Goal: Task Accomplishment & Management: Manage account settings

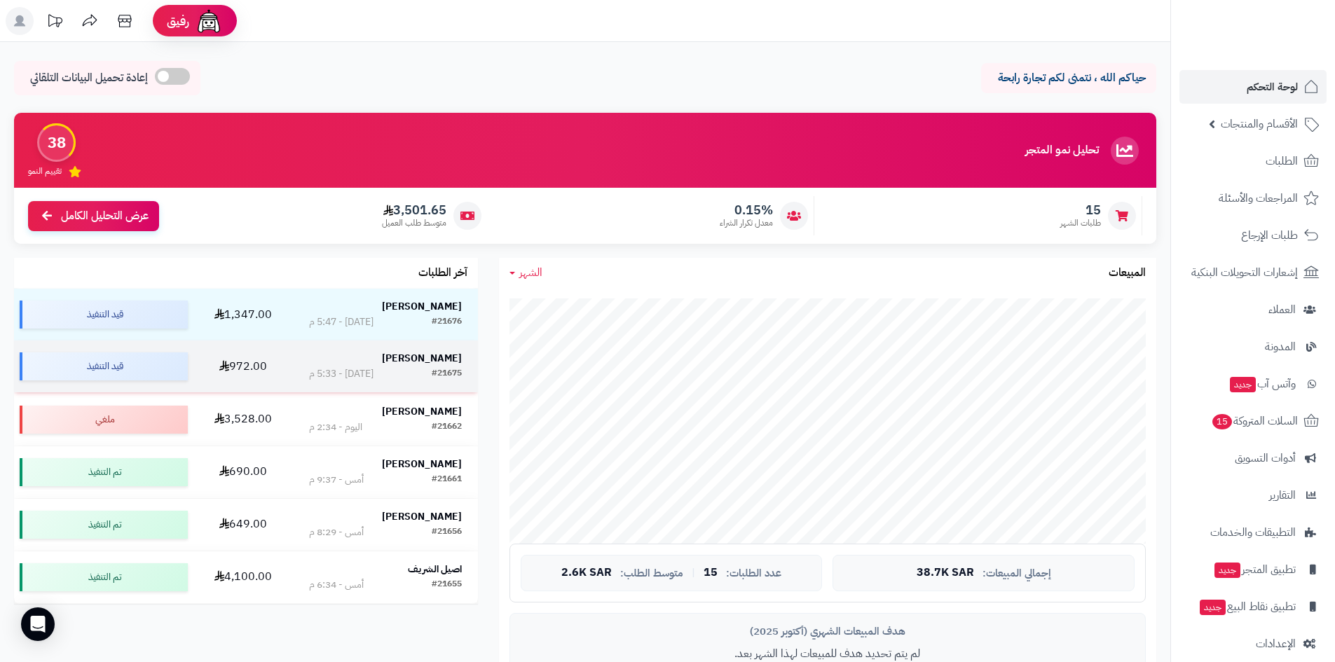
click at [451, 359] on strong "محمد الروقي" at bounding box center [422, 358] width 80 height 15
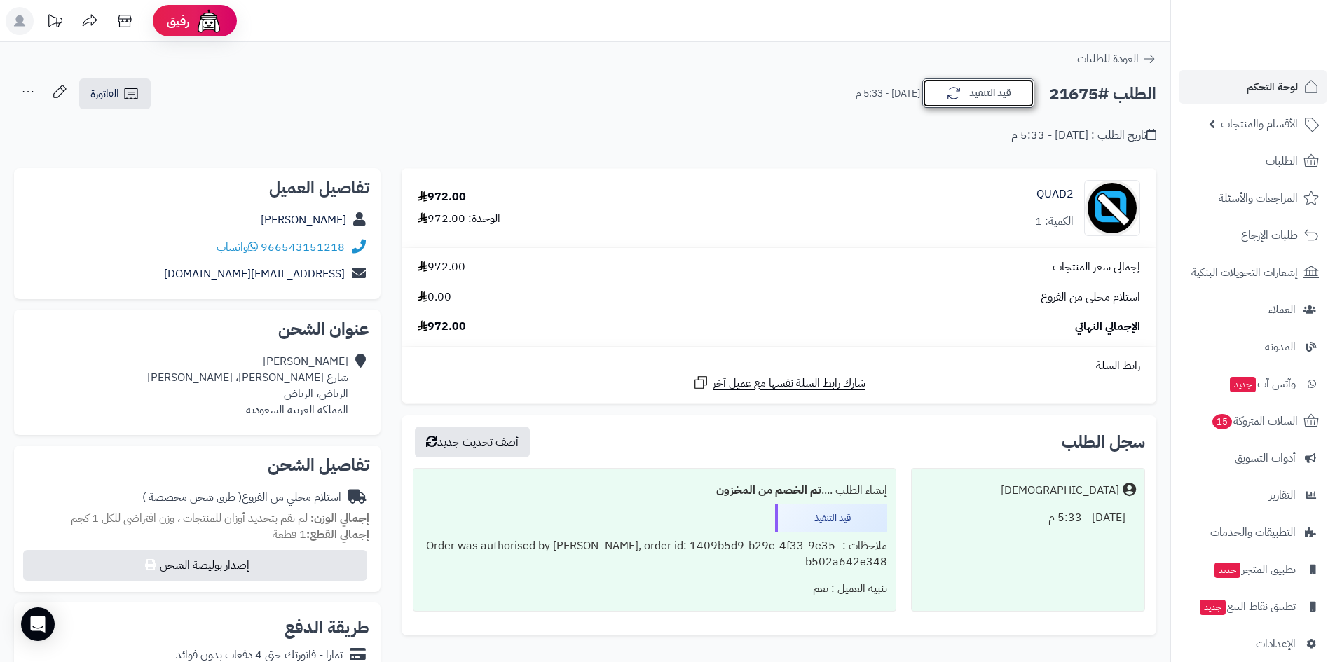
click at [994, 100] on button "قيد التنفيذ" at bounding box center [978, 92] width 112 height 29
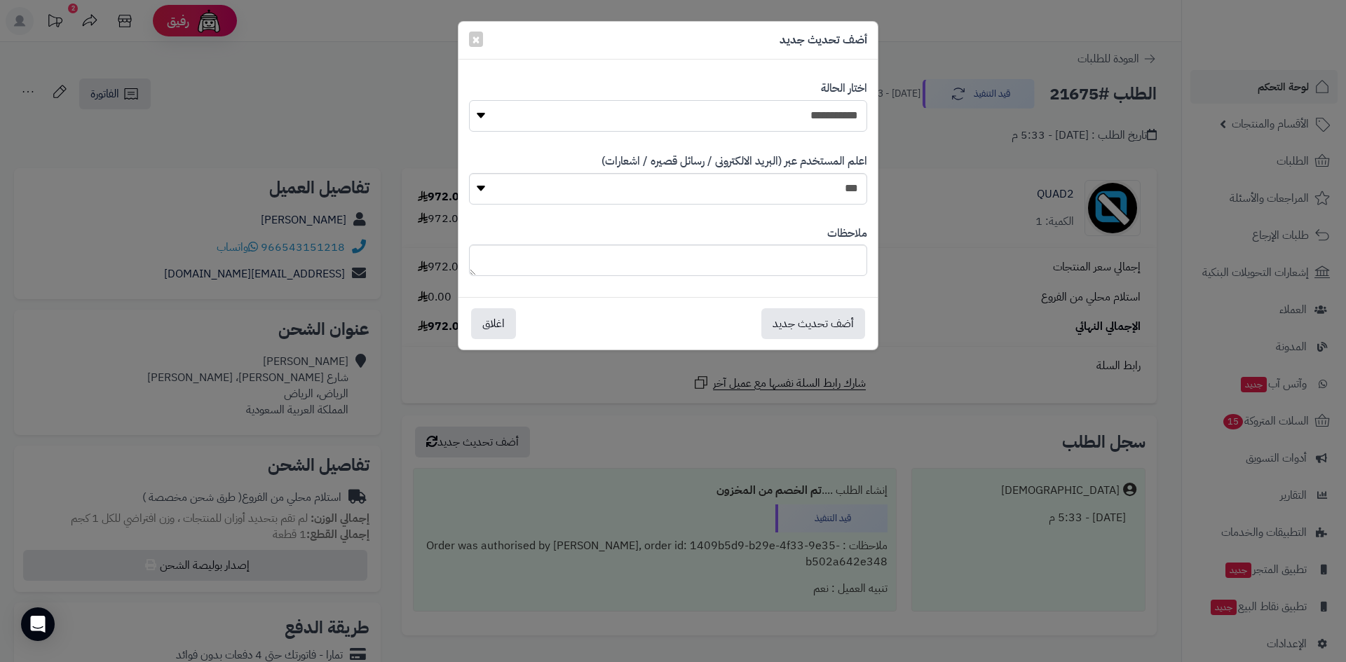
drag, startPoint x: 835, startPoint y: 116, endPoint x: 835, endPoint y: 128, distance: 11.9
click at [835, 116] on select "**********" at bounding box center [668, 116] width 398 height 32
select select "*"
click at [469, 100] on select "**********" at bounding box center [668, 116] width 398 height 32
click at [829, 328] on button "أضف تحديث جديد" at bounding box center [813, 323] width 104 height 31
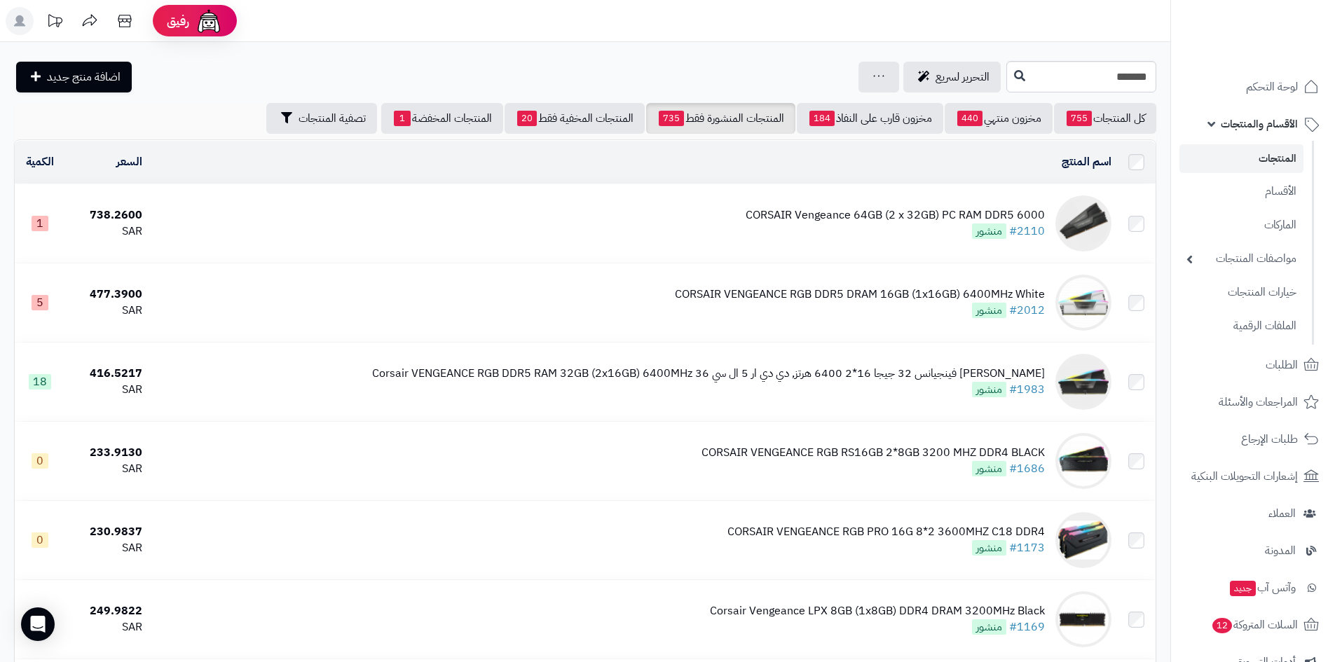
click at [1247, 122] on span "الأقسام والمنتجات" at bounding box center [1259, 124] width 77 height 20
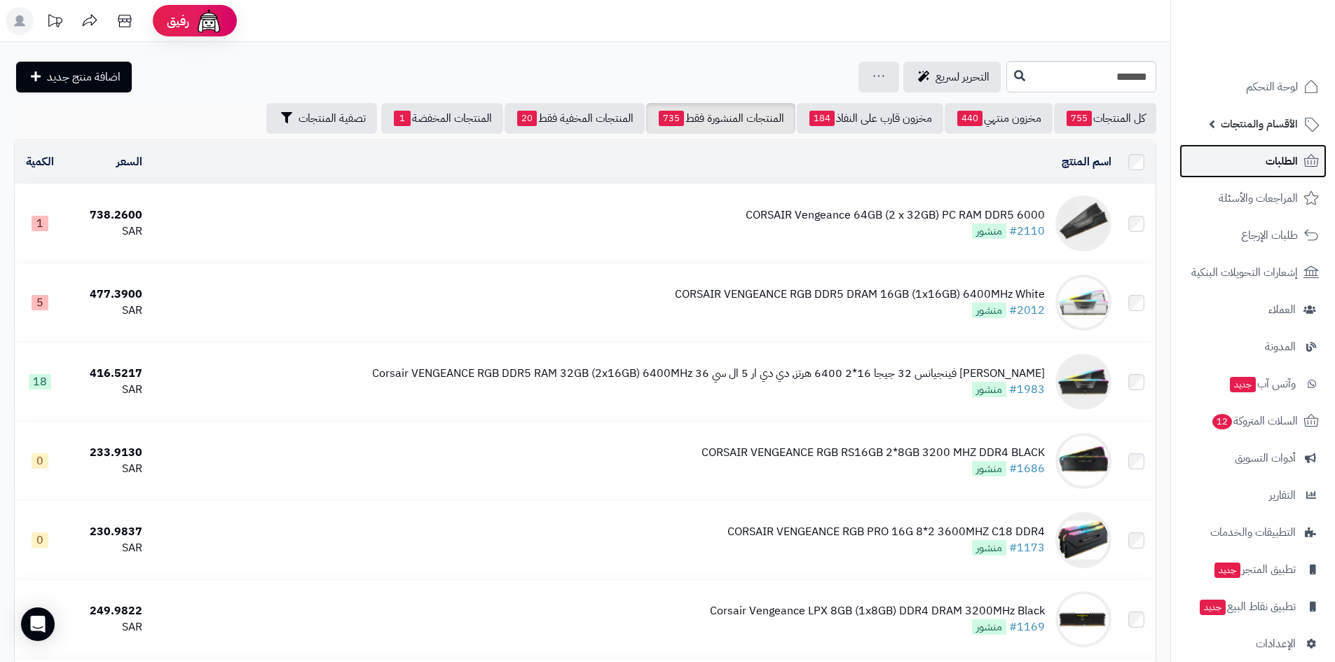
click at [1244, 156] on link "الطلبات" at bounding box center [1252, 161] width 147 height 34
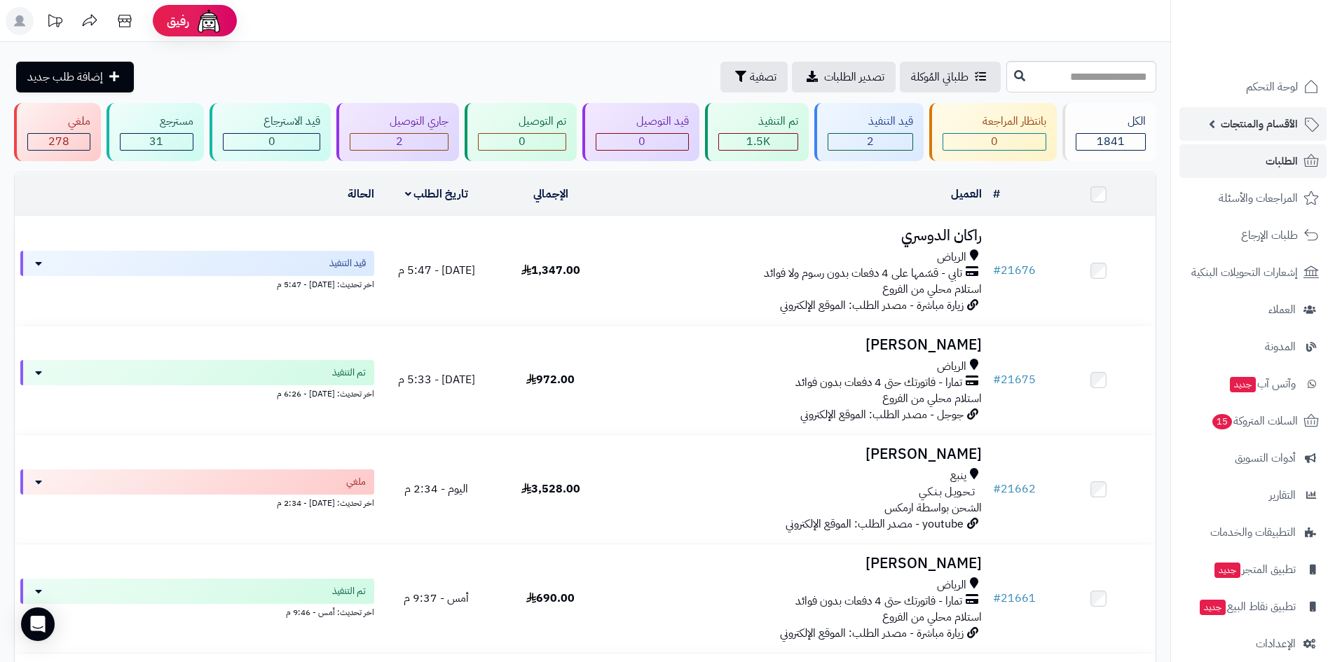
click at [1261, 127] on span "الأقسام والمنتجات" at bounding box center [1259, 124] width 77 height 20
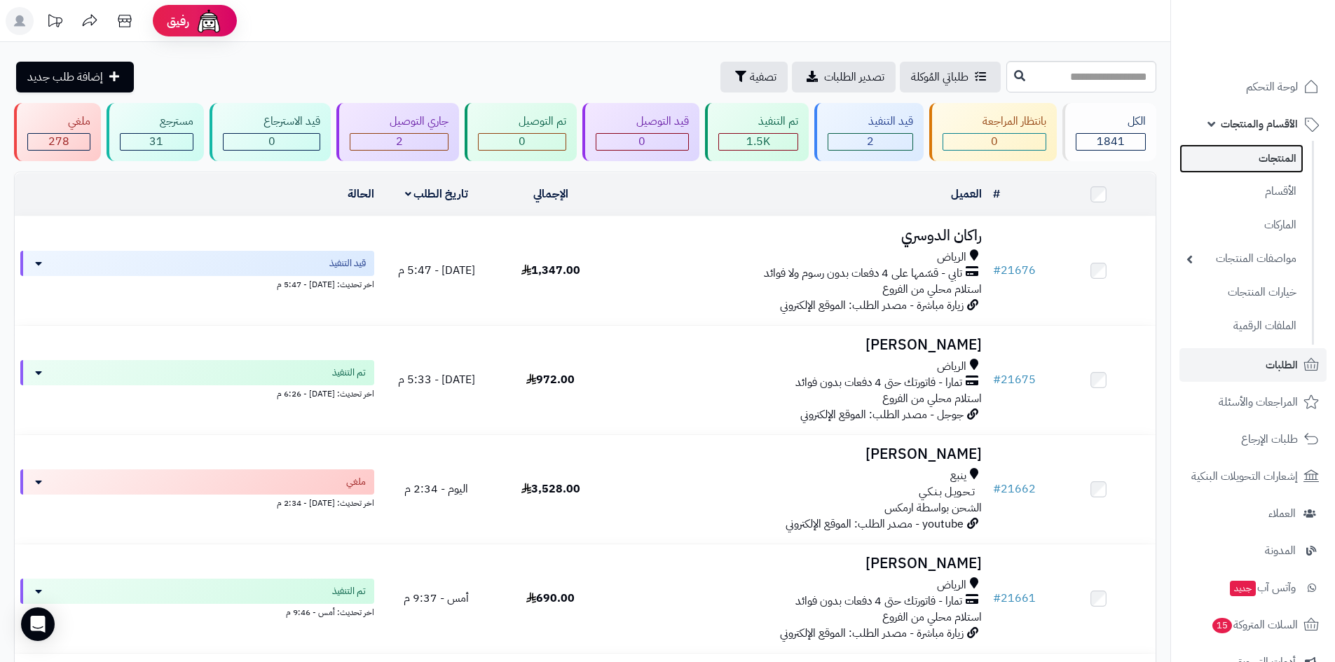
click at [1271, 165] on link "المنتجات" at bounding box center [1241, 158] width 124 height 29
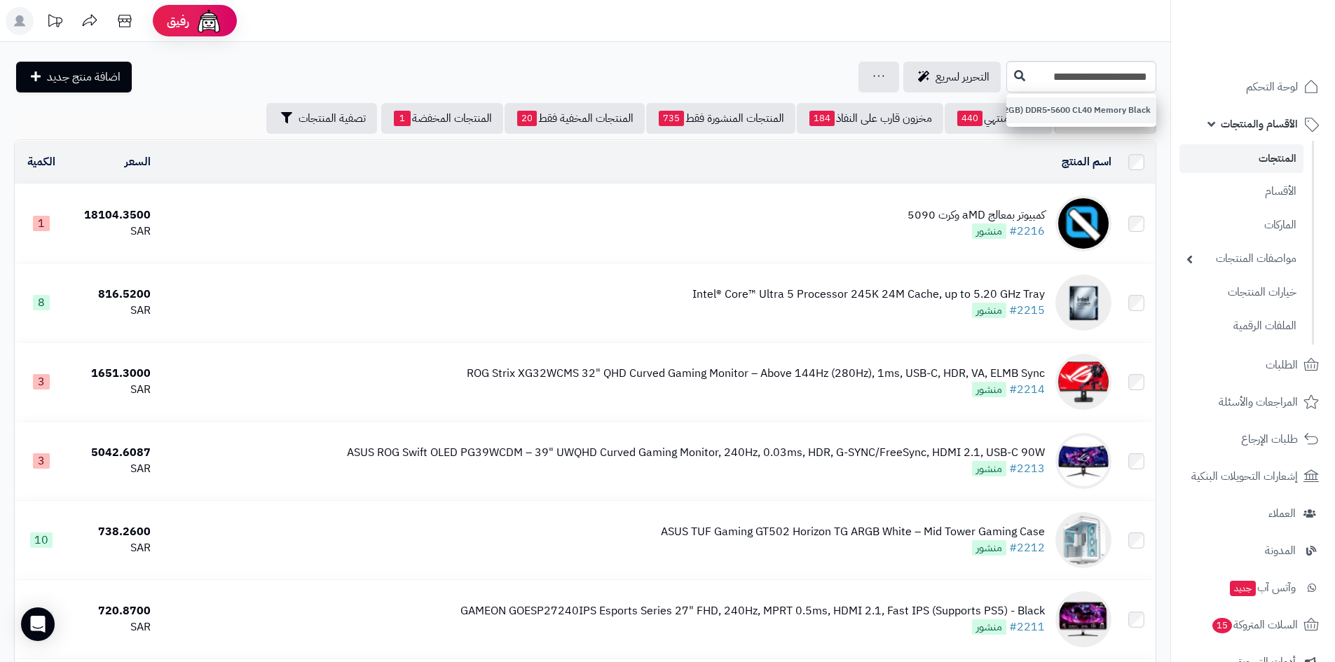
type input "**********"
click at [1012, 101] on link "TeamGroup T-Force Delta RGB 16GB (8*2GB) DDR5-5600 CL40 Memory Black" at bounding box center [1081, 110] width 150 height 26
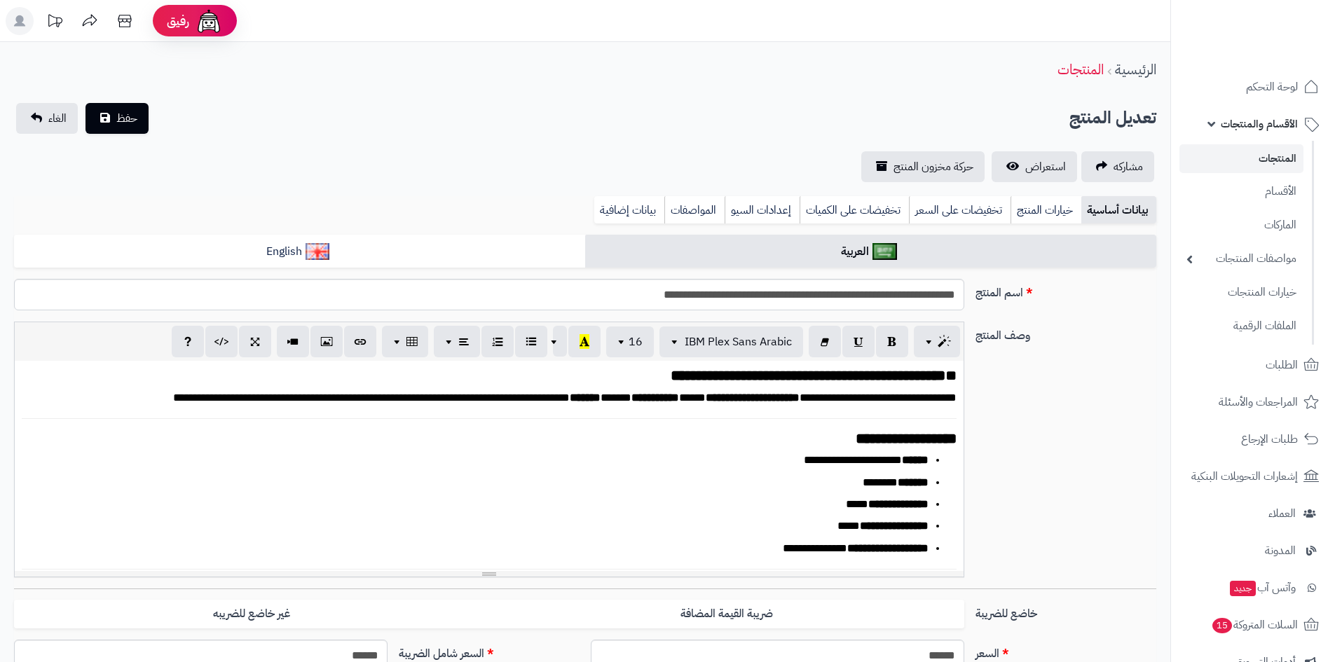
scroll to position [567, 0]
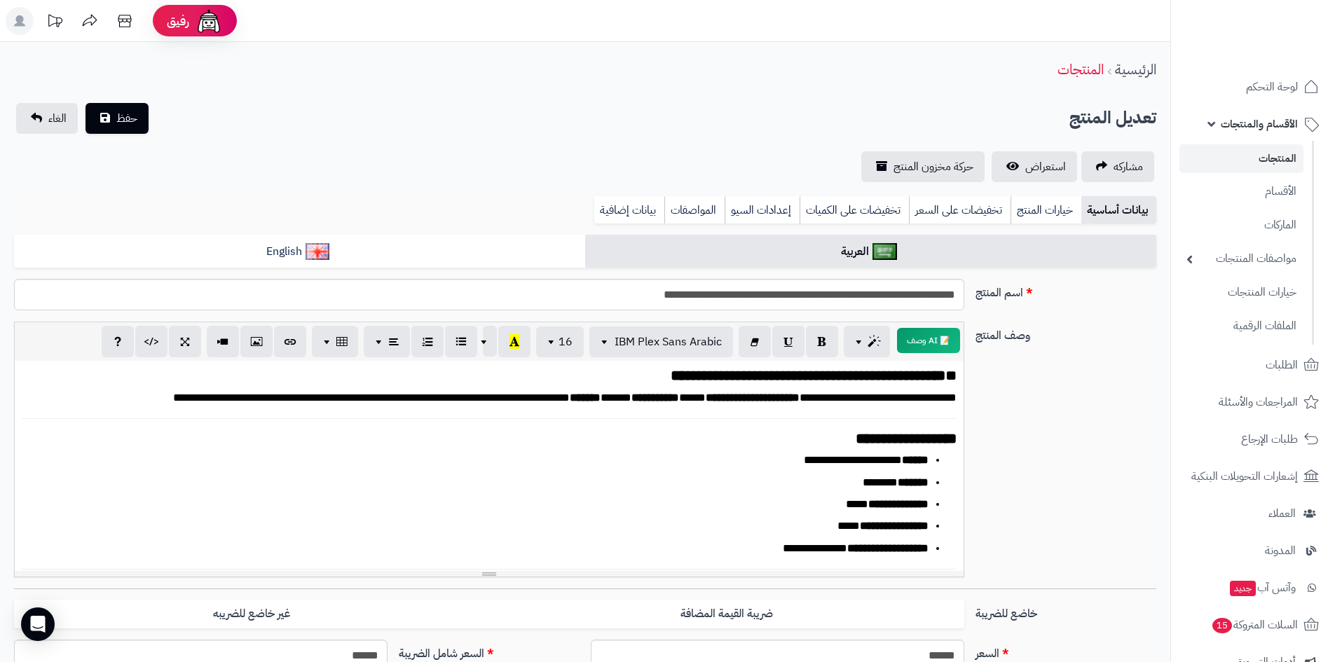
drag, startPoint x: 621, startPoint y: 216, endPoint x: 687, endPoint y: 243, distance: 71.3
click at [621, 216] on link "بيانات إضافية" at bounding box center [629, 210] width 70 height 28
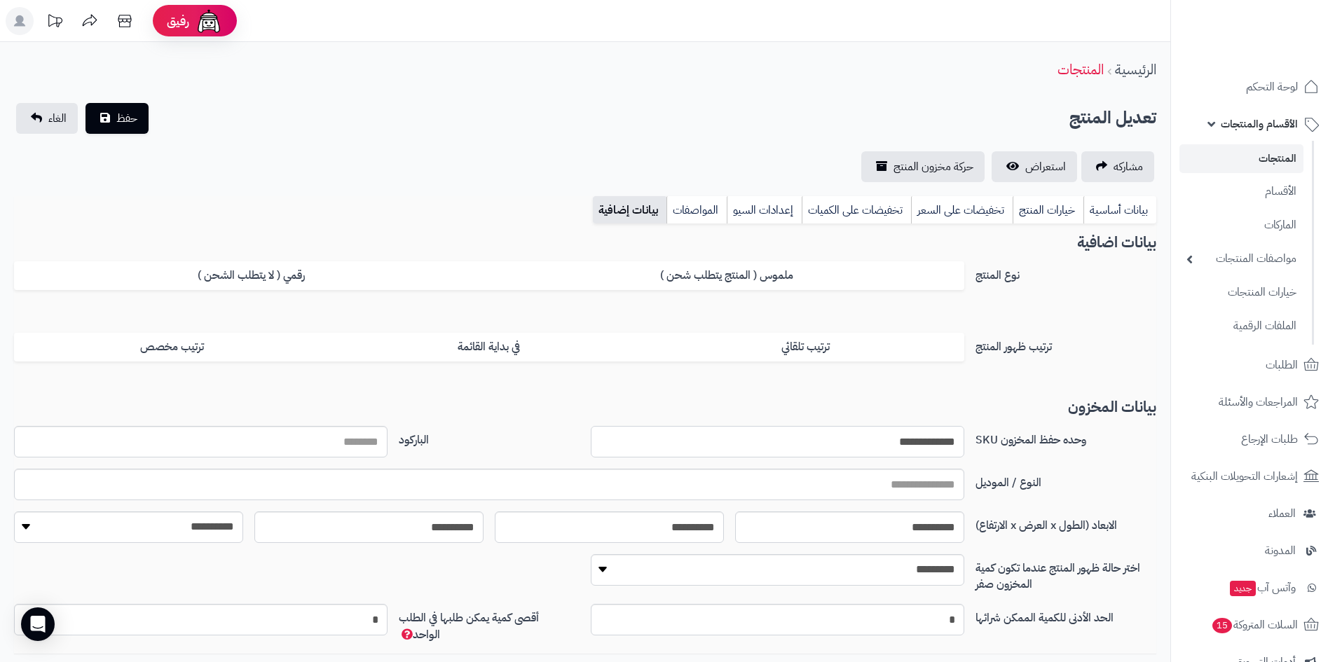
click at [875, 452] on input "**********" at bounding box center [778, 442] width 374 height 32
click at [902, 447] on input "**********" at bounding box center [778, 442] width 374 height 32
click at [1027, 169] on span "استعراض" at bounding box center [1045, 166] width 41 height 17
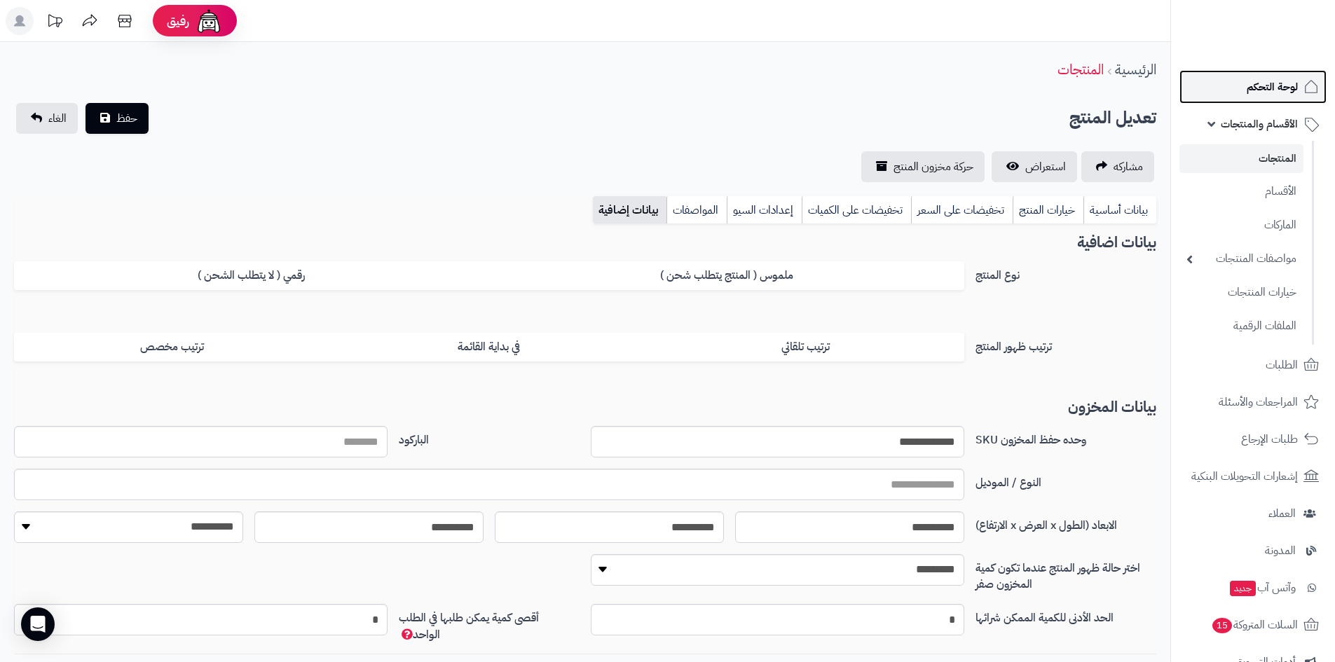
click at [1245, 88] on link "لوحة التحكم" at bounding box center [1252, 87] width 147 height 34
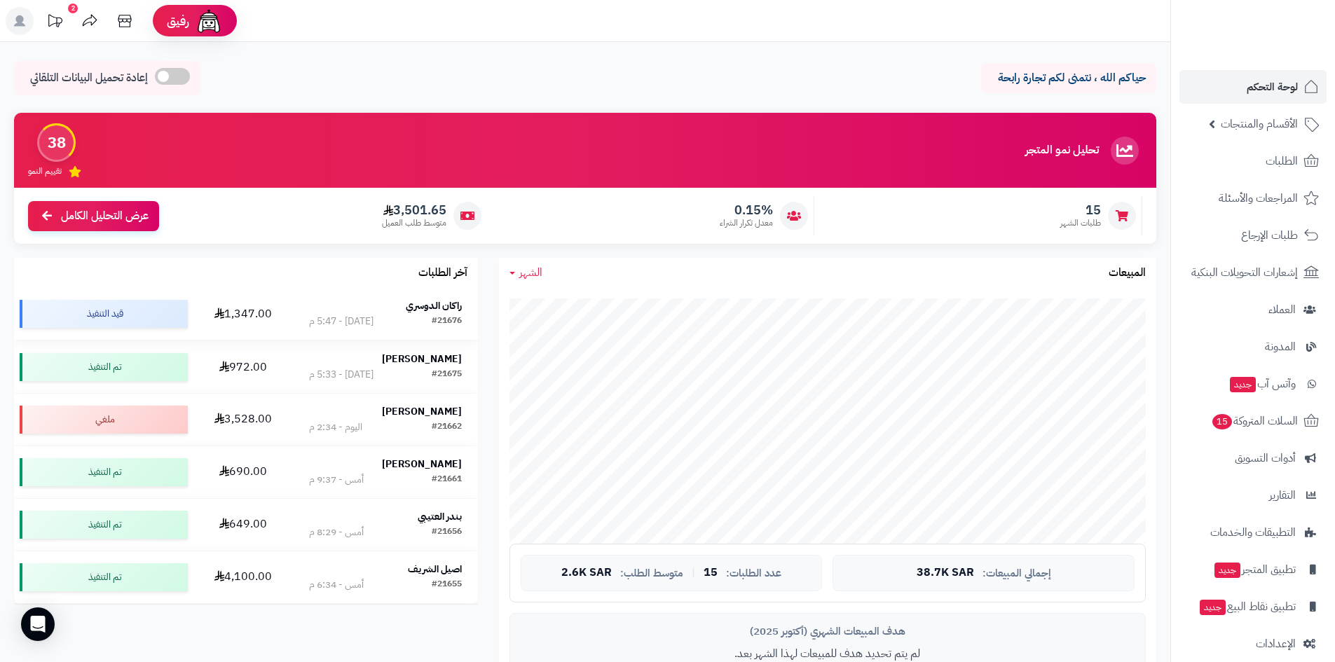
click at [432, 300] on strong "راكان الدوسري" at bounding box center [434, 306] width 56 height 15
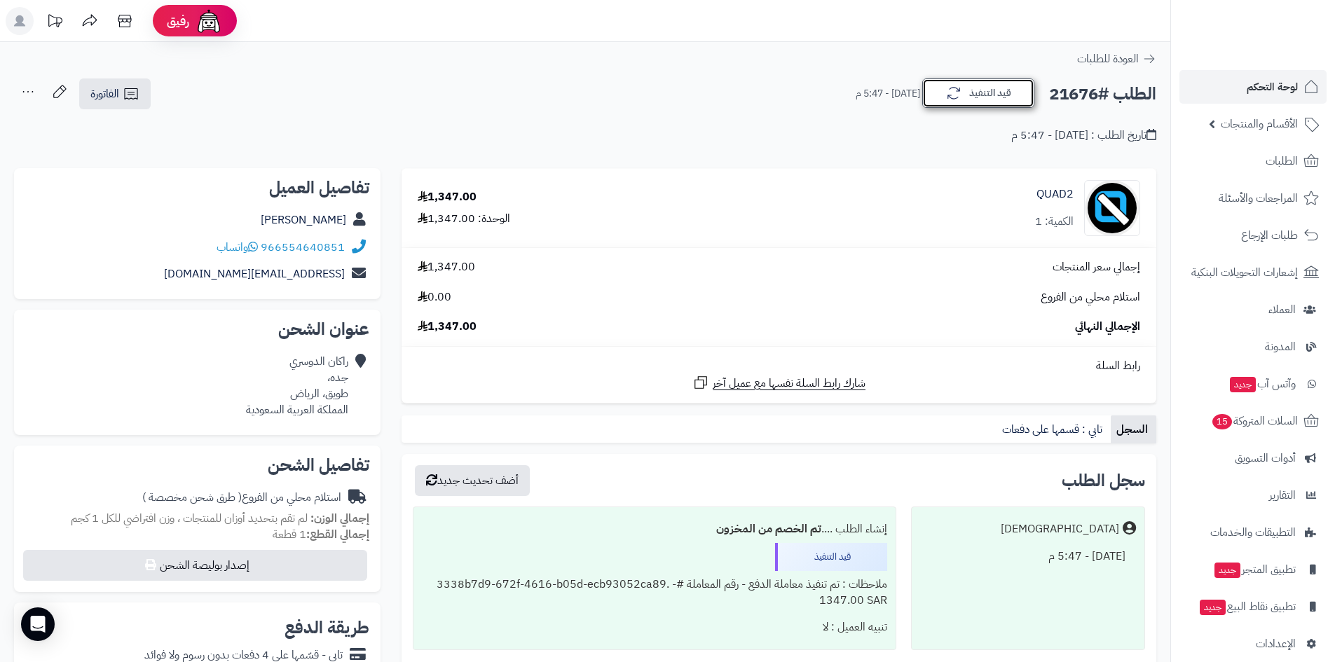
click at [965, 97] on button "قيد التنفيذ" at bounding box center [978, 92] width 112 height 29
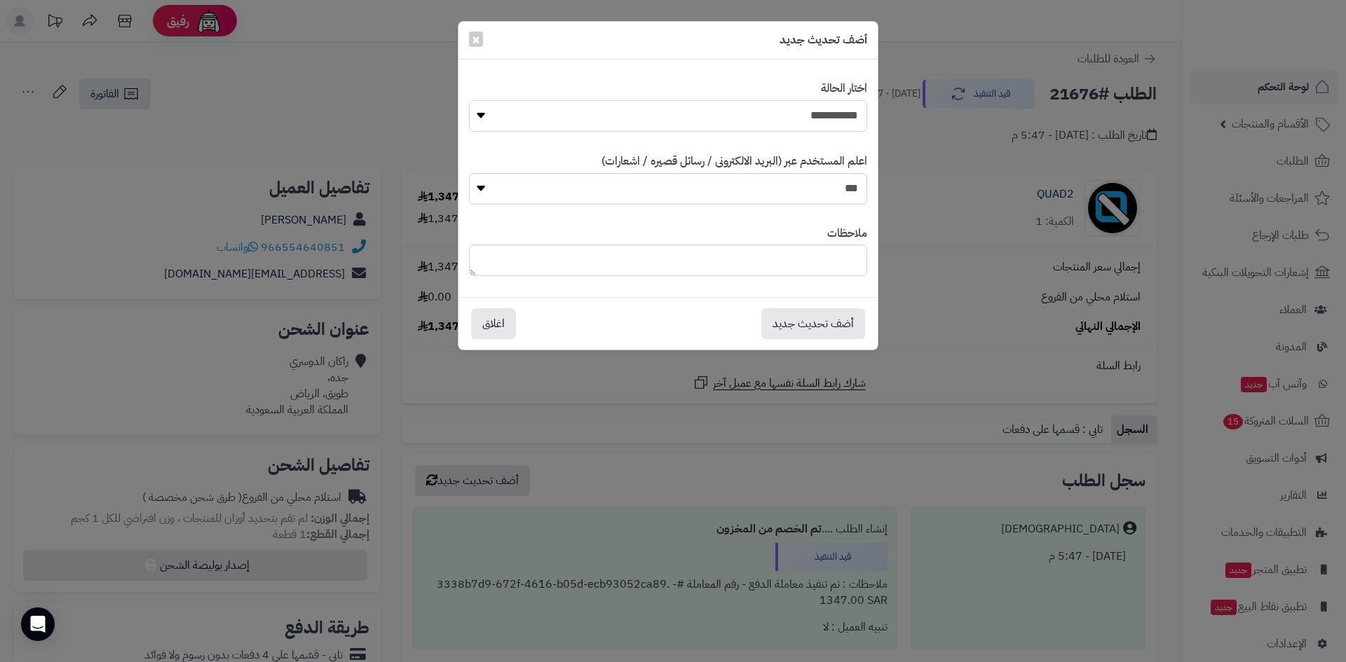
drag, startPoint x: 828, startPoint y: 120, endPoint x: 828, endPoint y: 128, distance: 7.7
click at [828, 120] on select "**********" at bounding box center [668, 116] width 398 height 32
select select "*"
click at [469, 100] on select "**********" at bounding box center [668, 116] width 398 height 32
click at [823, 309] on button "أضف تحديث جديد" at bounding box center [813, 323] width 104 height 31
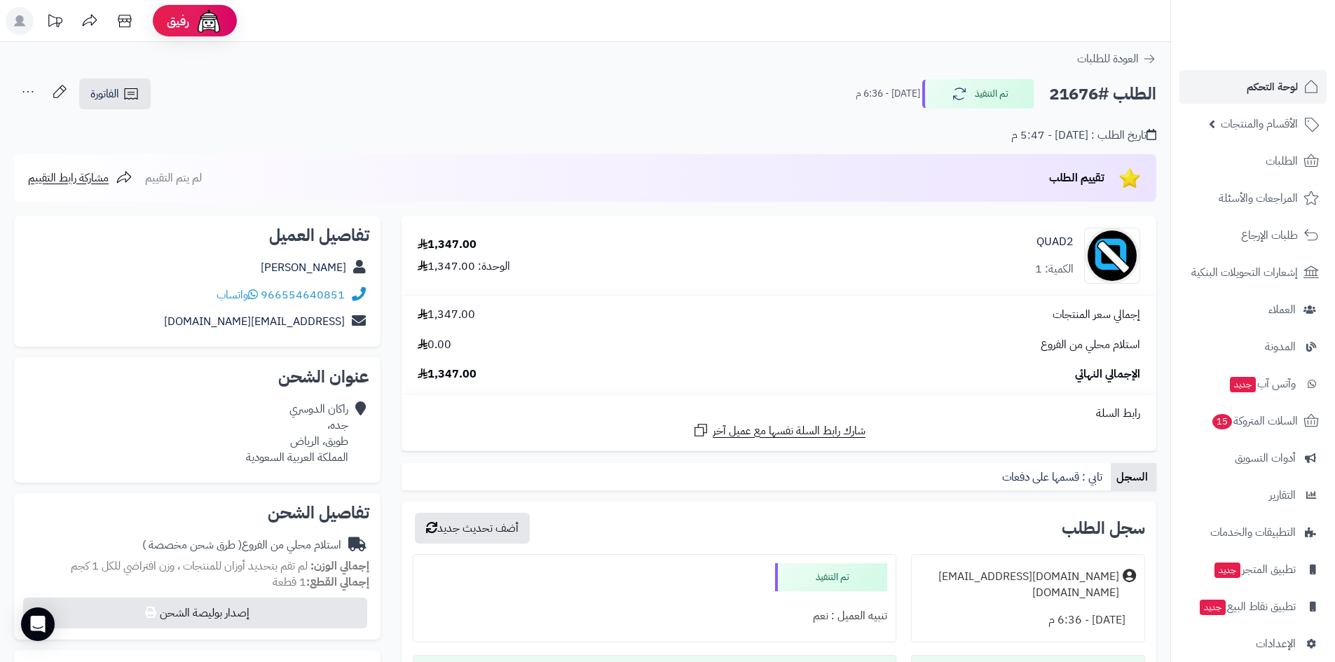
click at [1247, 94] on span "لوحة التحكم" at bounding box center [1272, 87] width 51 height 20
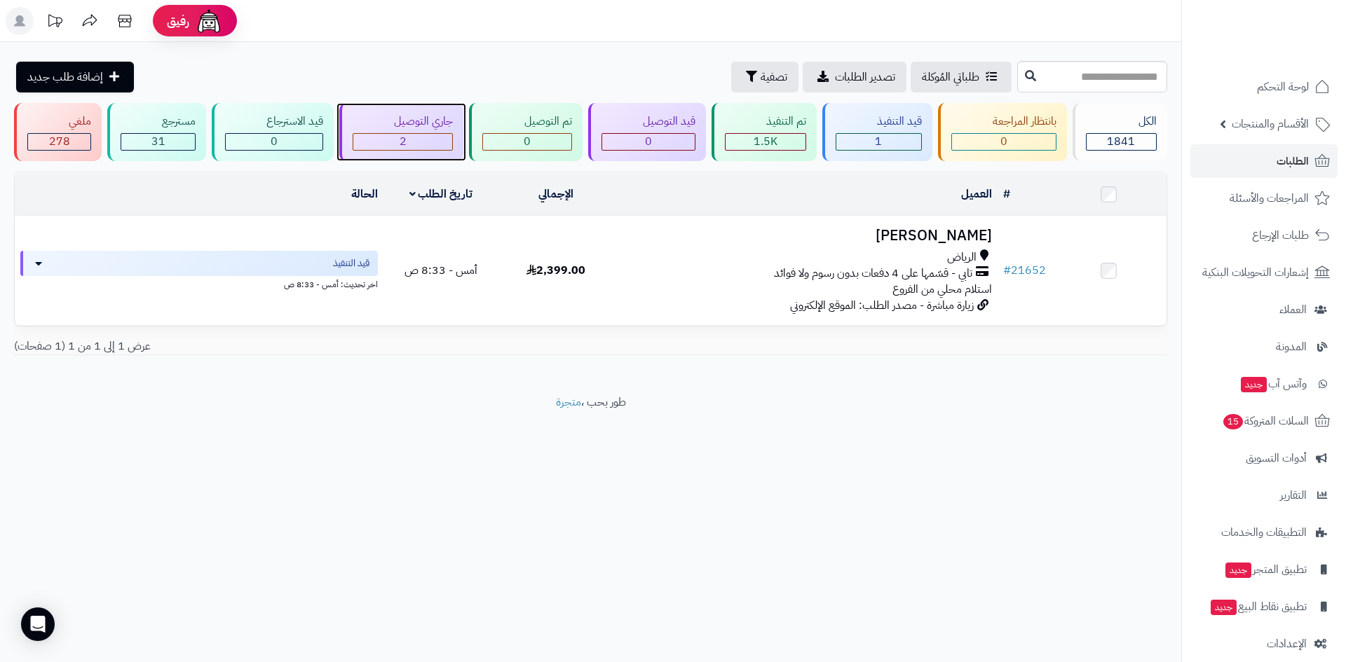
click at [412, 134] on div "2" at bounding box center [402, 142] width 99 height 16
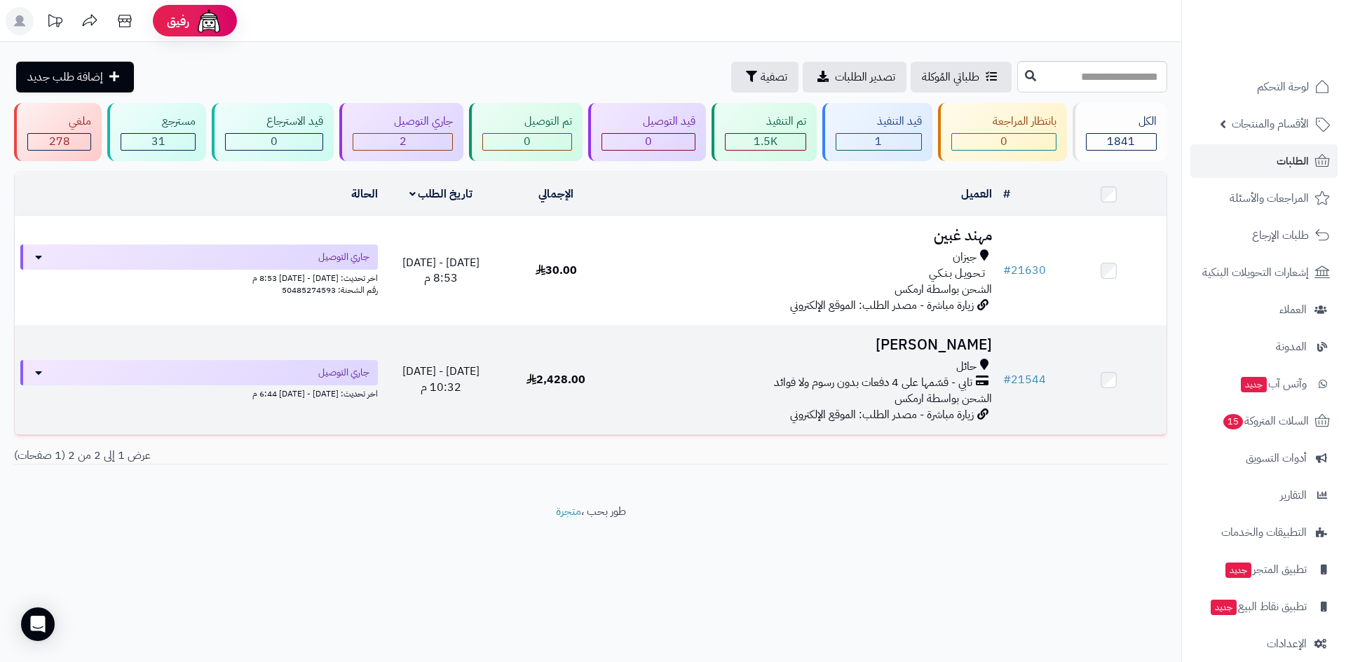
click at [902, 343] on h3 "Abdulsalam Alshammri" at bounding box center [805, 345] width 372 height 16
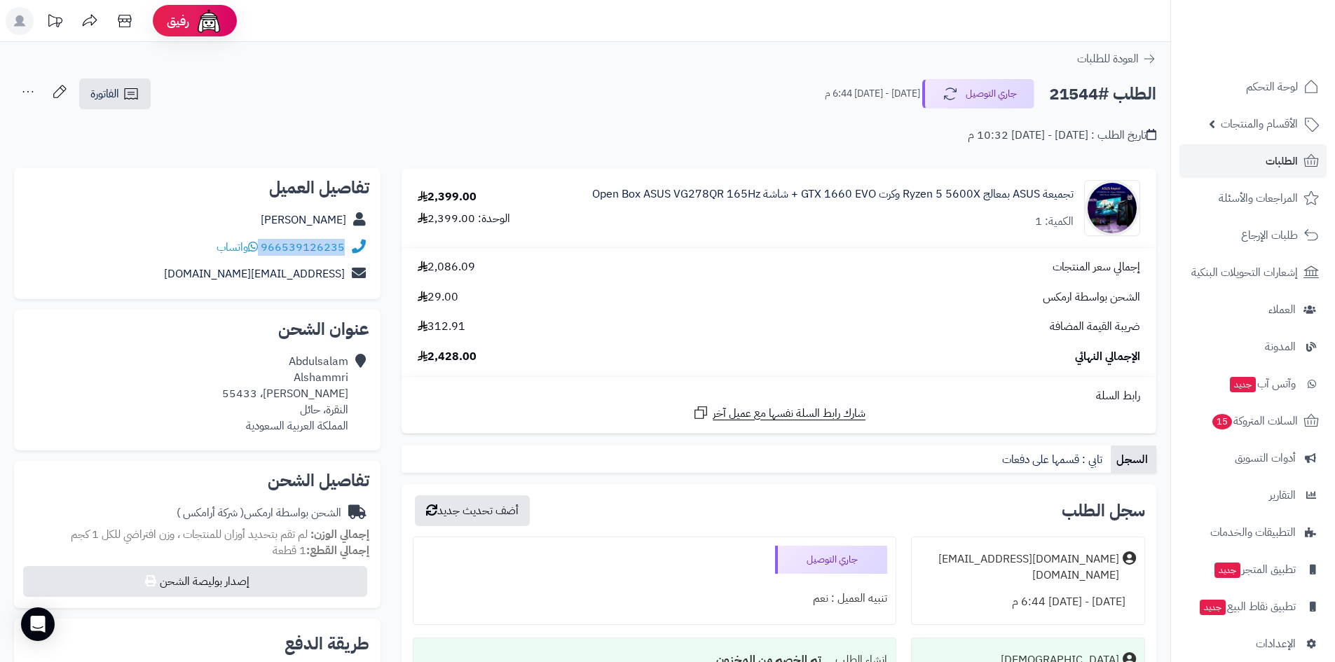
drag, startPoint x: 352, startPoint y: 246, endPoint x: 259, endPoint y: 250, distance: 93.3
click at [259, 250] on div "966539126235 واتساب" at bounding box center [197, 247] width 344 height 27
copy div "966539126235"
click at [1235, 162] on link "الطلبات" at bounding box center [1252, 161] width 147 height 34
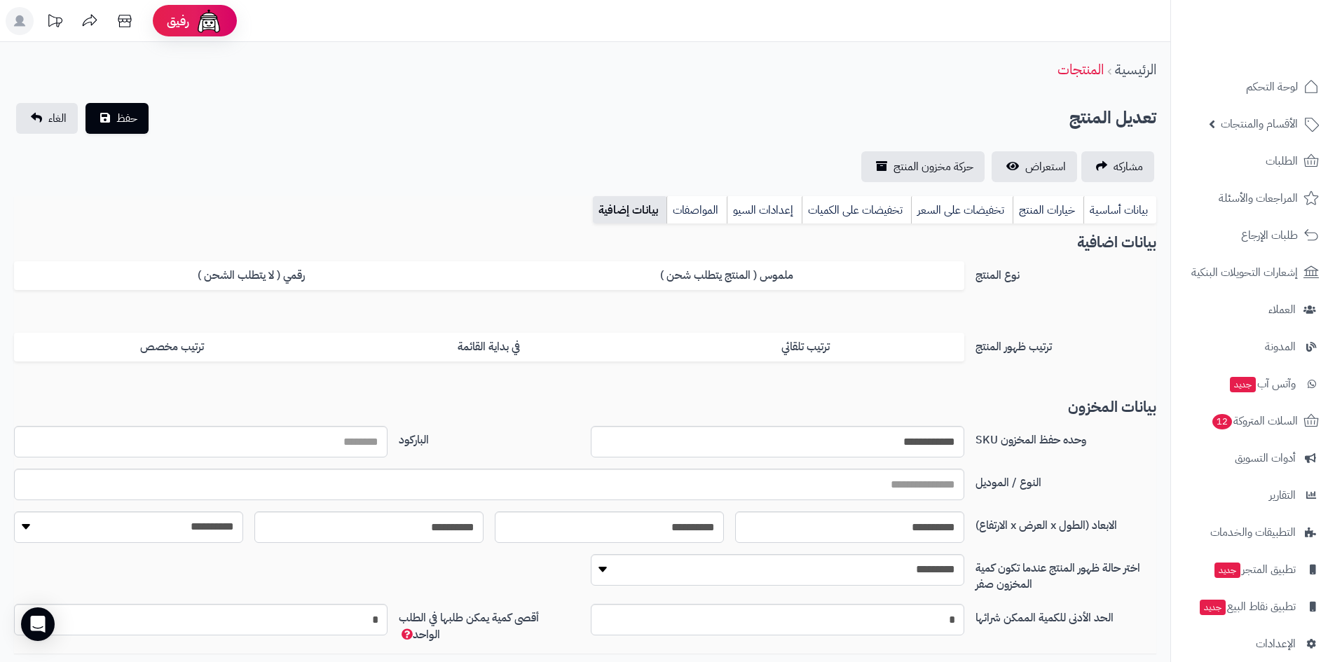
scroll to position [102, 0]
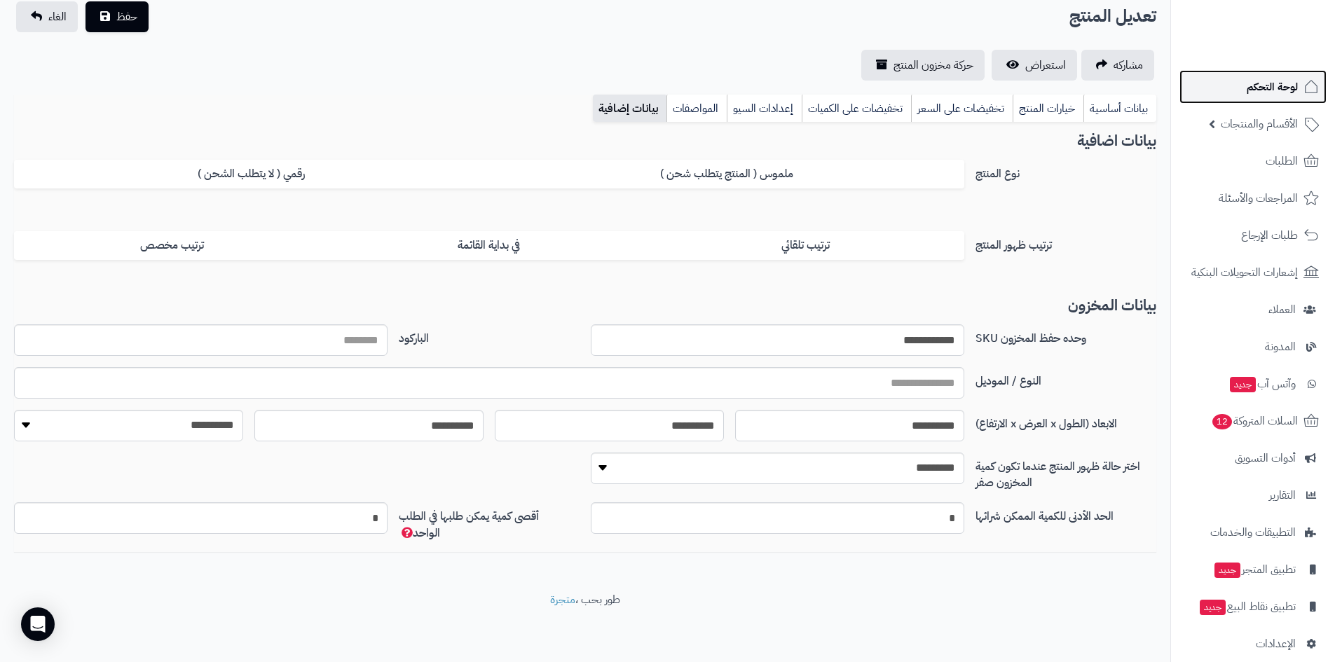
drag, startPoint x: 0, startPoint y: 0, endPoint x: 1221, endPoint y: 86, distance: 1223.8
click at [1221, 86] on link "لوحة التحكم" at bounding box center [1252, 87] width 147 height 34
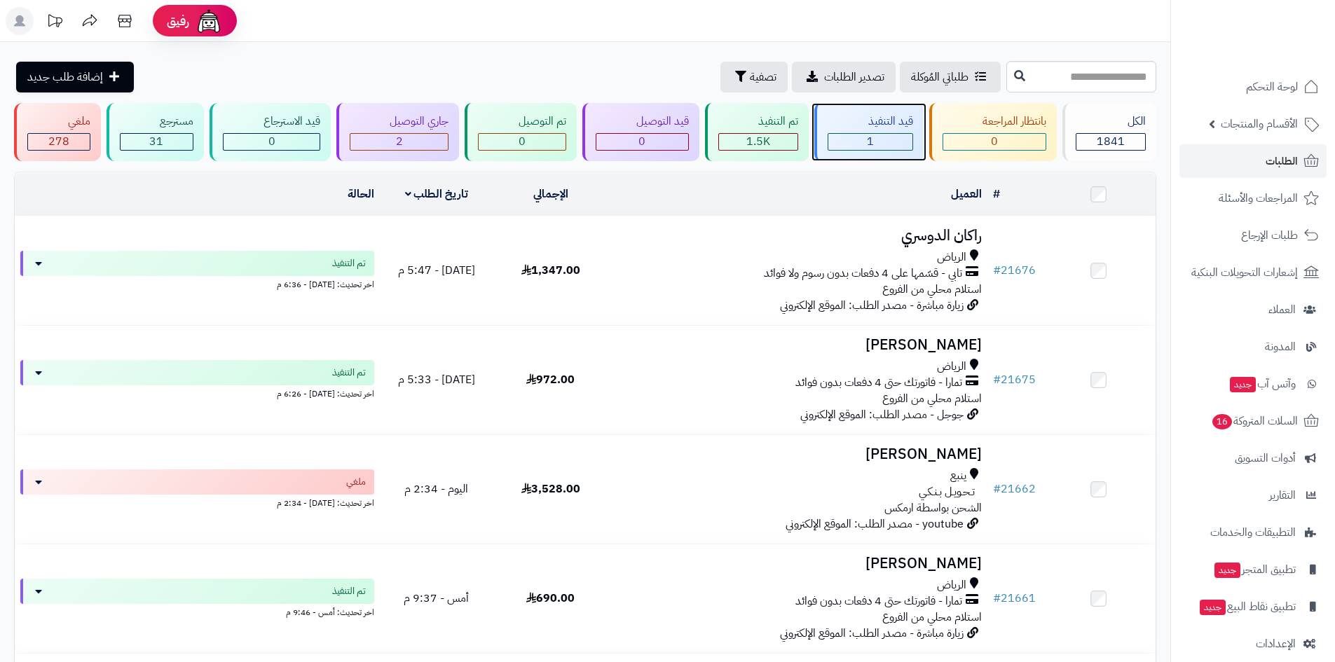
click at [860, 130] on div "قيد التنفيذ 1" at bounding box center [868, 132] width 109 height 58
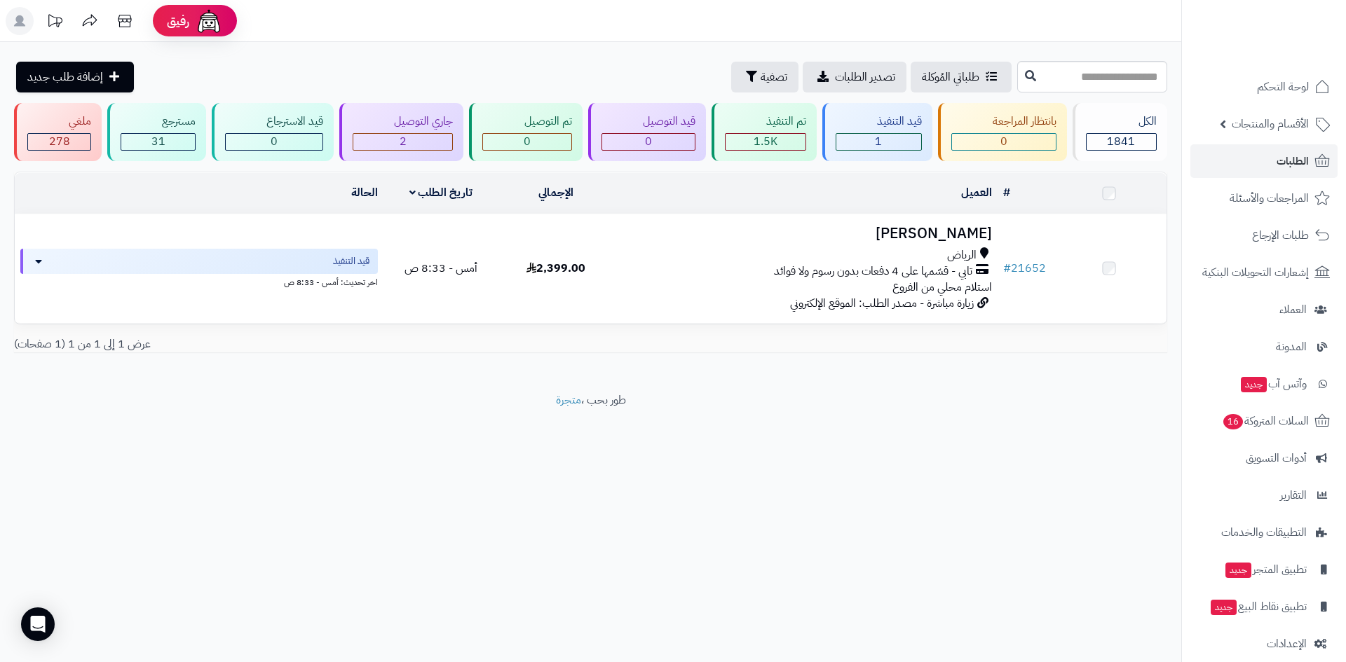
click at [919, 220] on td "[PERSON_NAME] الرياض تابي - قسّمها على 4 دفعات بدون رسوم ولا فوائد استلام محلي …" at bounding box center [805, 268] width 383 height 109
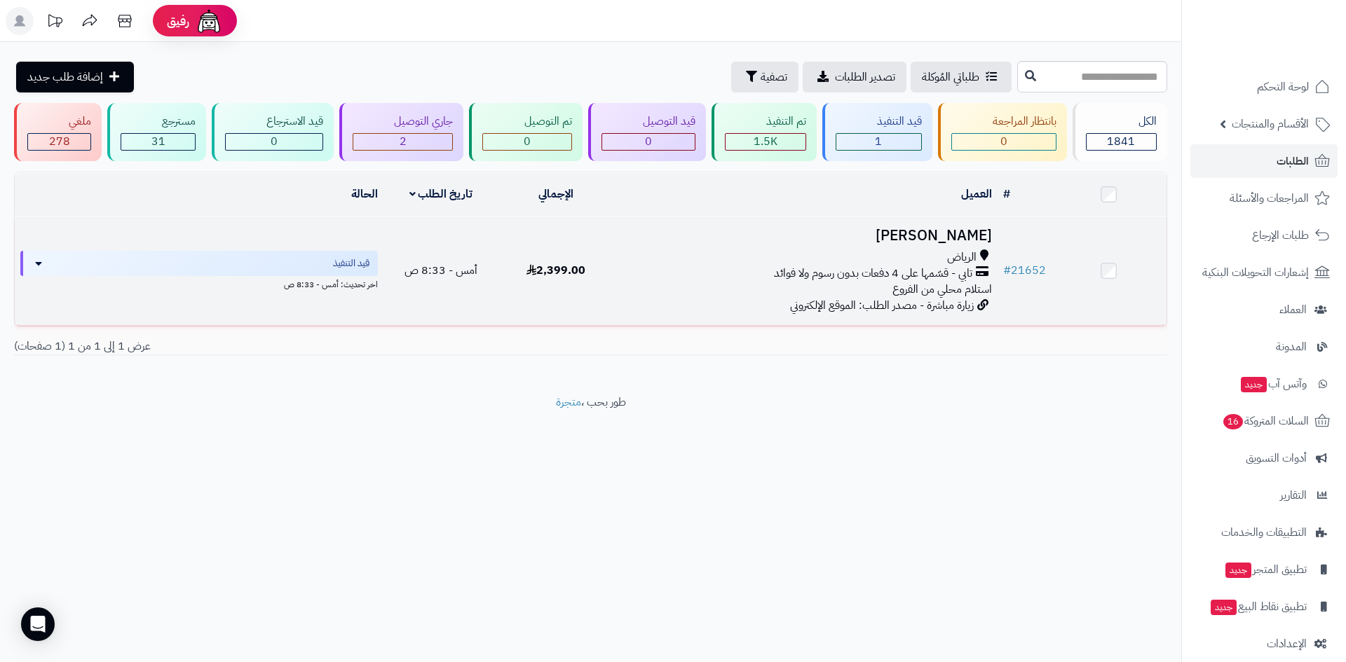
click at [949, 228] on h3 "[PERSON_NAME]" at bounding box center [805, 236] width 372 height 16
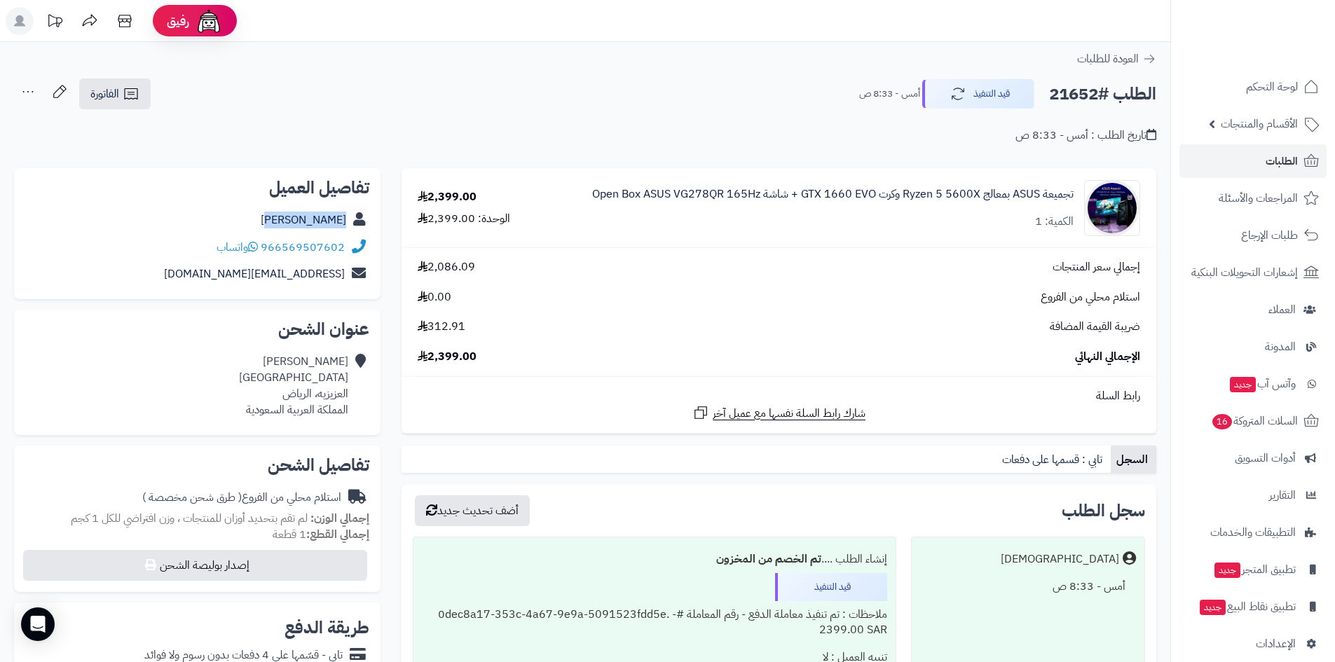
drag, startPoint x: 301, startPoint y: 225, endPoint x: 355, endPoint y: 225, distance: 54.0
click at [355, 225] on div "احمد الامير" at bounding box center [197, 220] width 344 height 27
copy div "احمد الامير"
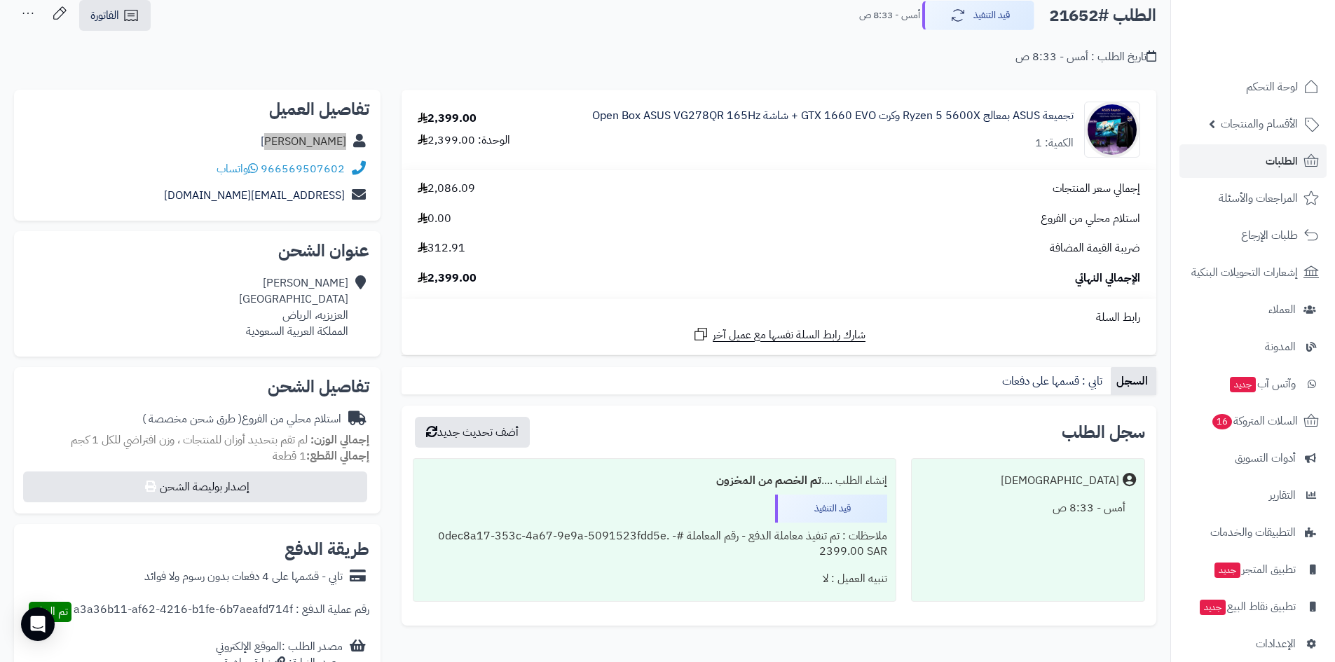
scroll to position [70, 0]
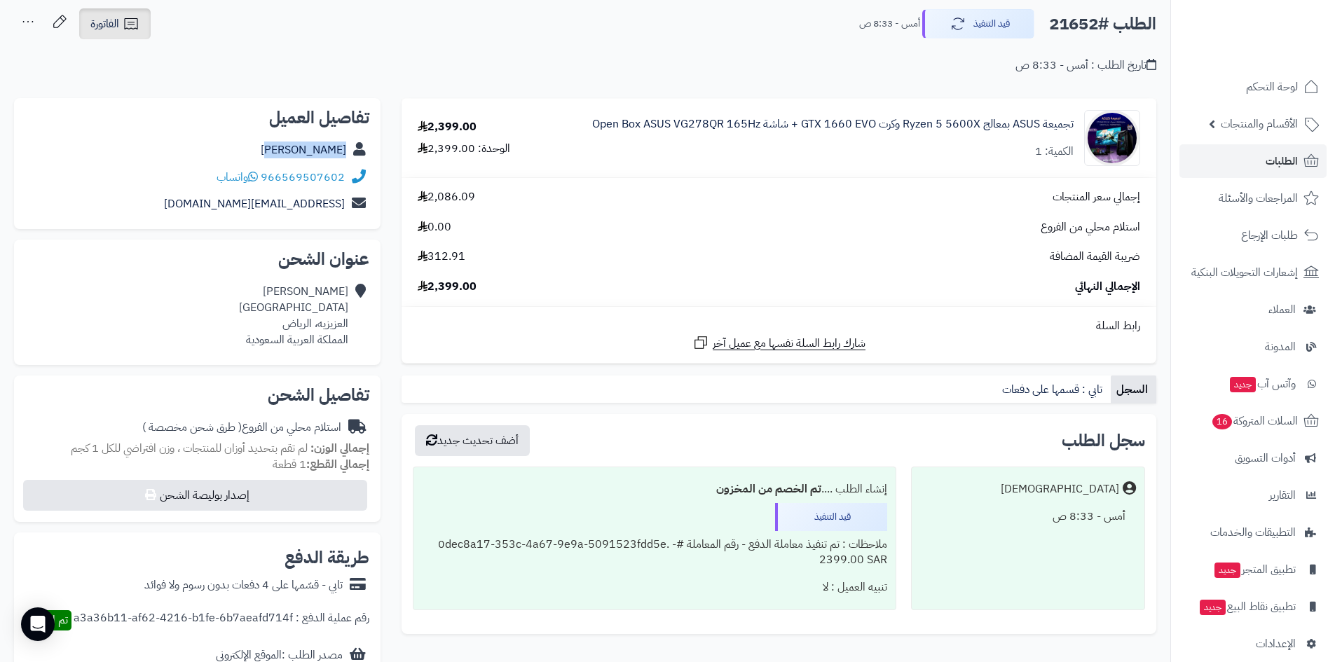
click at [127, 18] on icon at bounding box center [131, 23] width 17 height 17
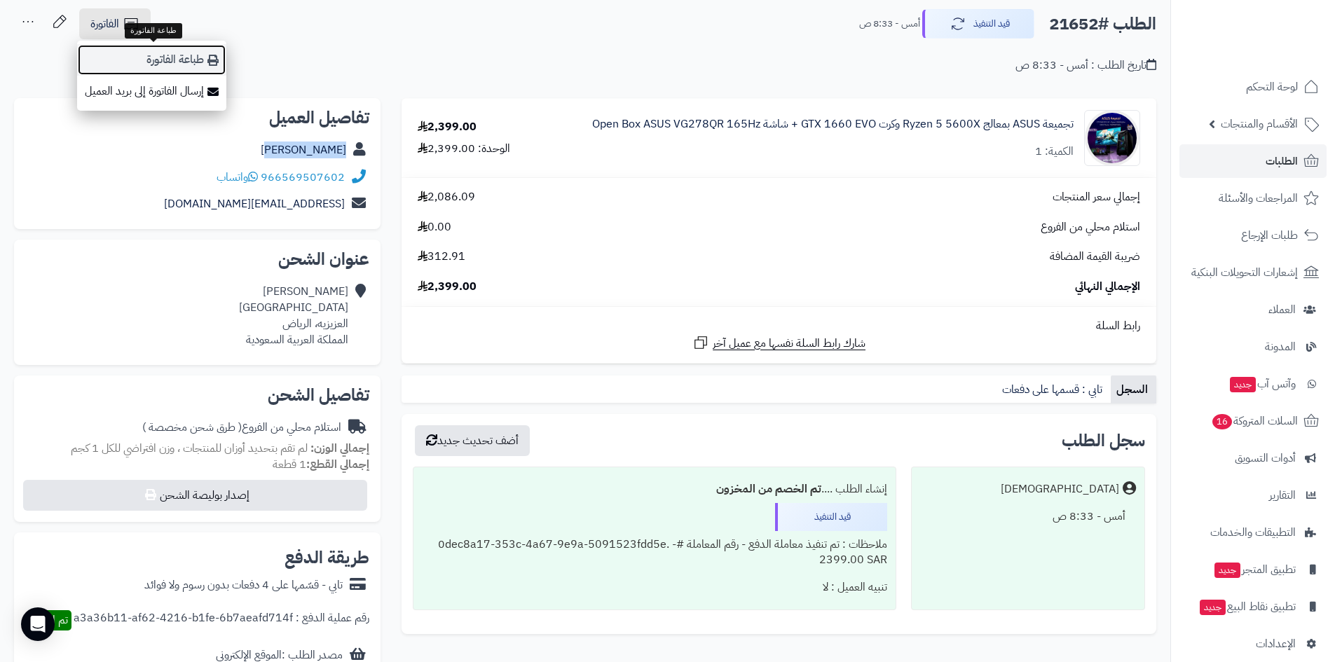
click at [143, 62] on link "طباعة الفاتورة" at bounding box center [151, 60] width 149 height 32
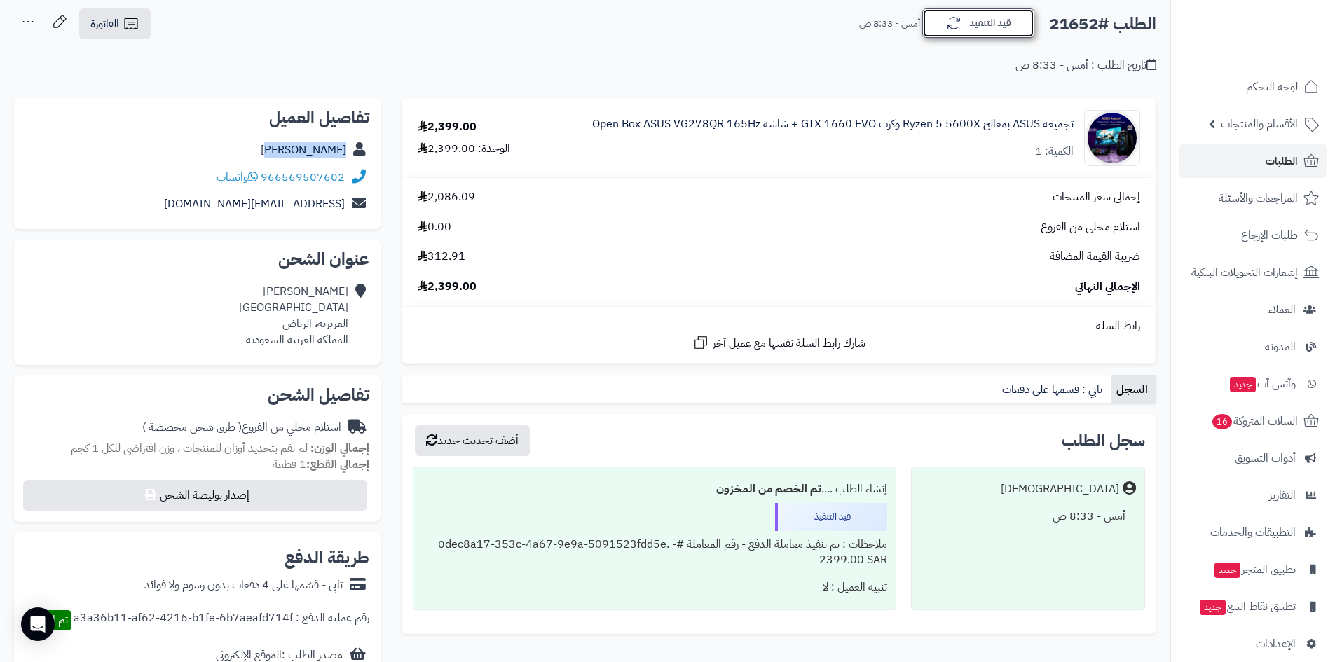
click at [952, 18] on icon "button" at bounding box center [953, 23] width 17 height 17
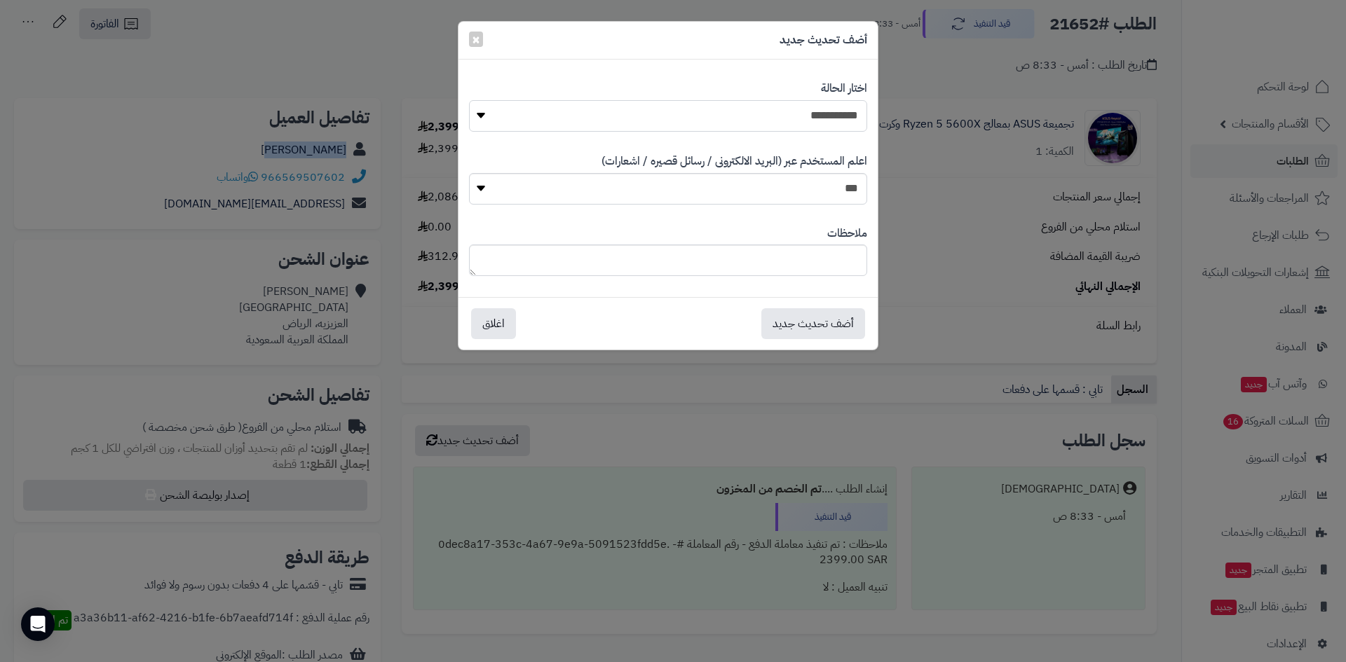
drag, startPoint x: 790, startPoint y: 114, endPoint x: 791, endPoint y: 130, distance: 16.1
click at [791, 116] on select "**********" at bounding box center [668, 116] width 398 height 32
select select "*"
click at [469, 100] on select "**********" at bounding box center [668, 116] width 398 height 32
click at [823, 317] on button "أضف تحديث جديد" at bounding box center [813, 323] width 104 height 31
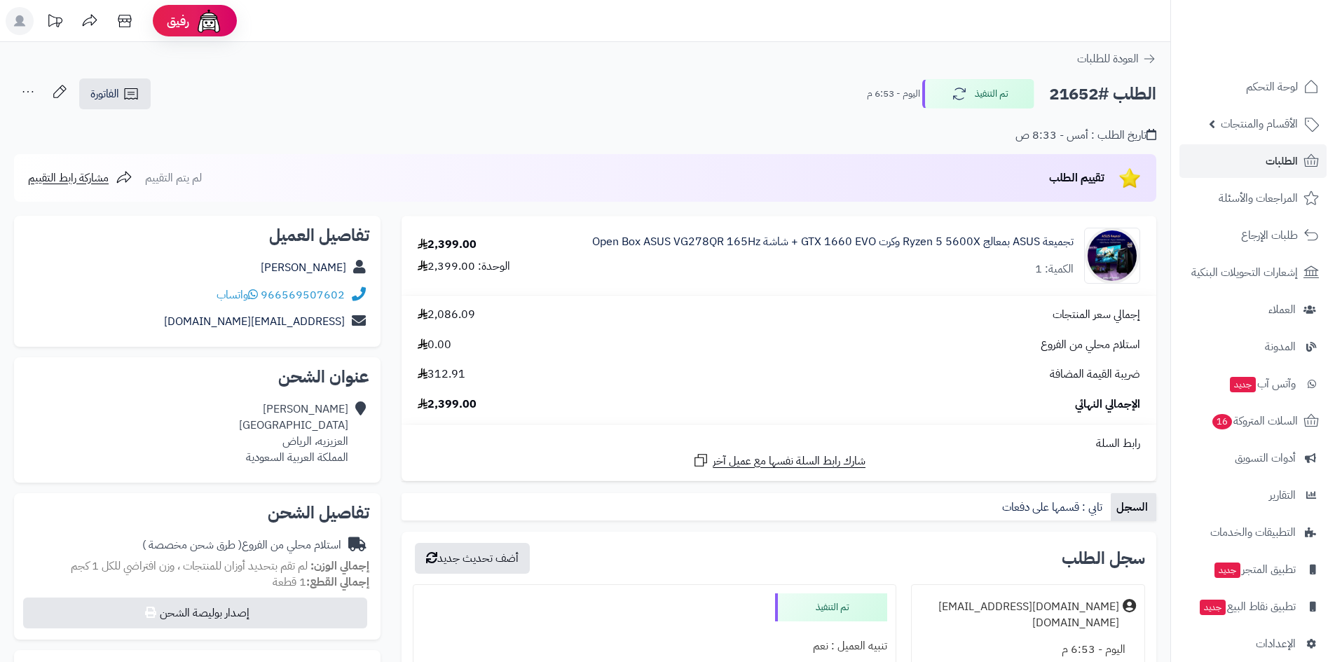
scroll to position [70, 0]
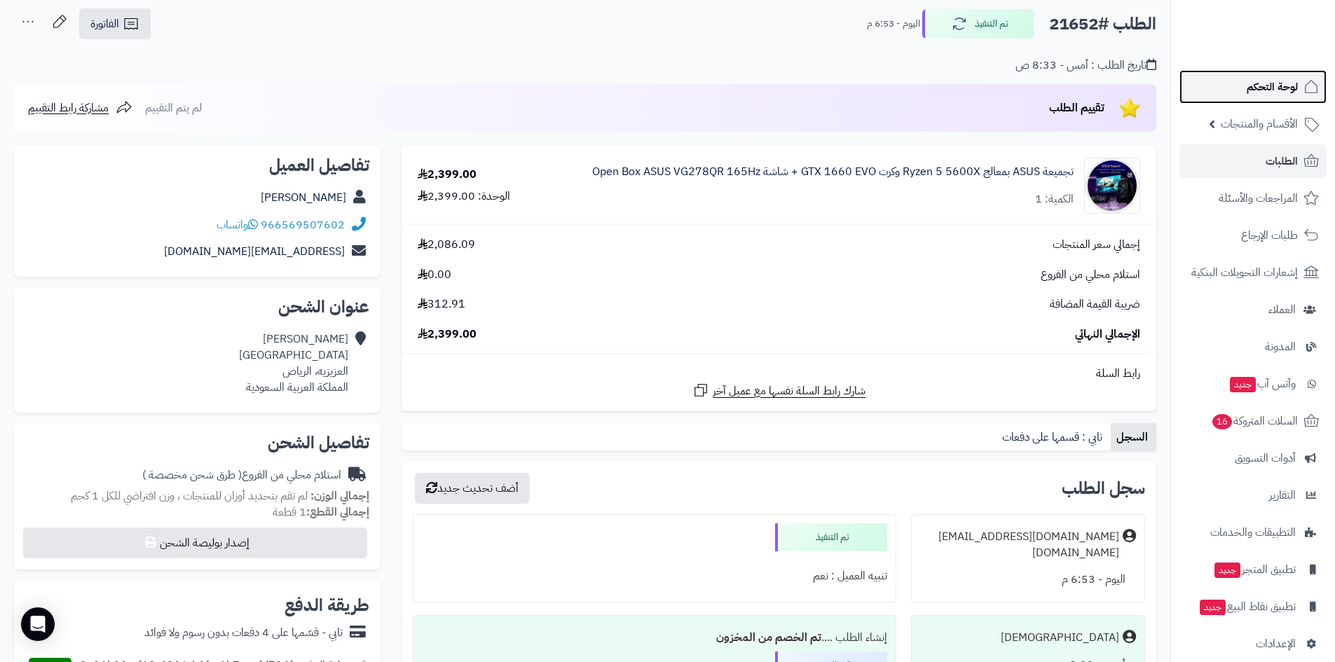
click at [1237, 72] on link "لوحة التحكم" at bounding box center [1252, 87] width 147 height 34
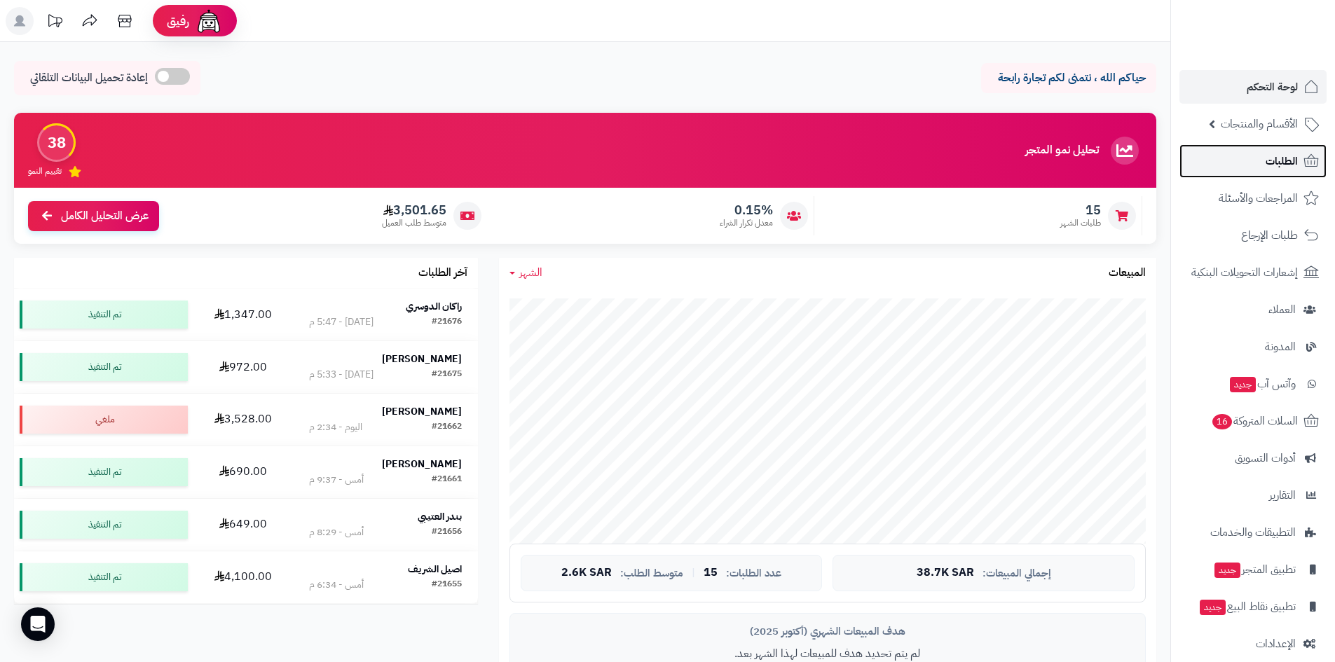
click at [1211, 169] on link "الطلبات" at bounding box center [1252, 161] width 147 height 34
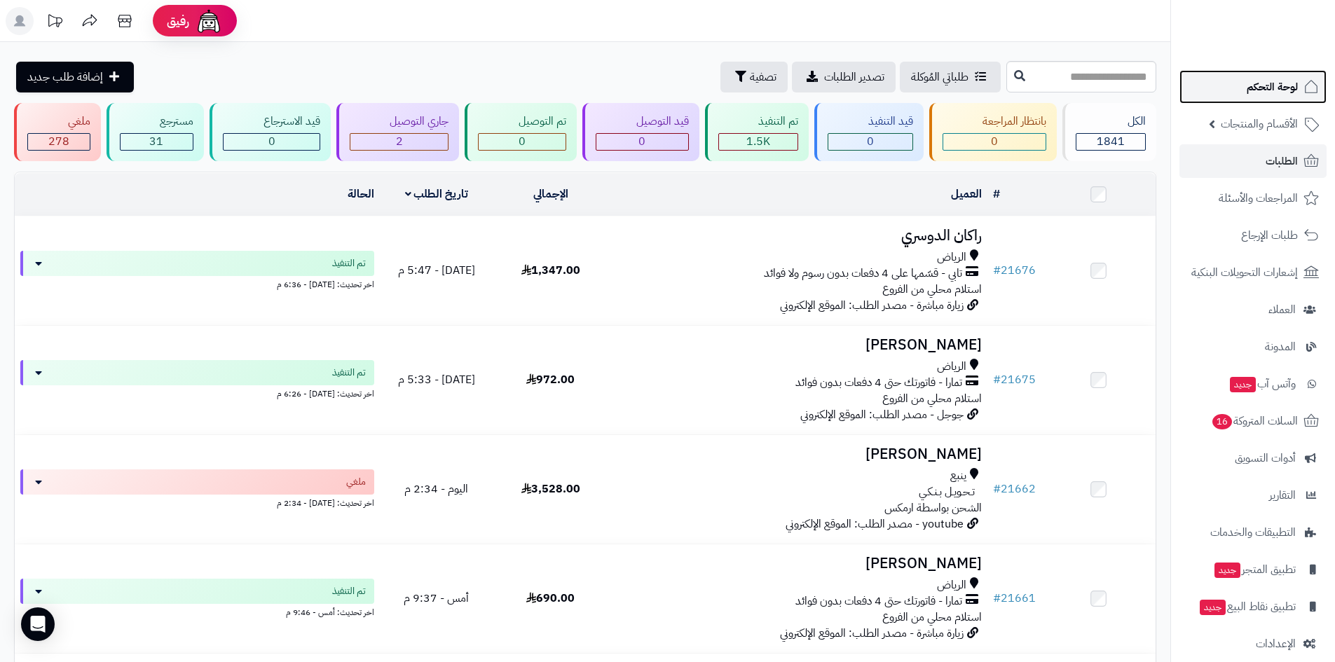
click at [1273, 82] on span "لوحة التحكم" at bounding box center [1272, 87] width 51 height 20
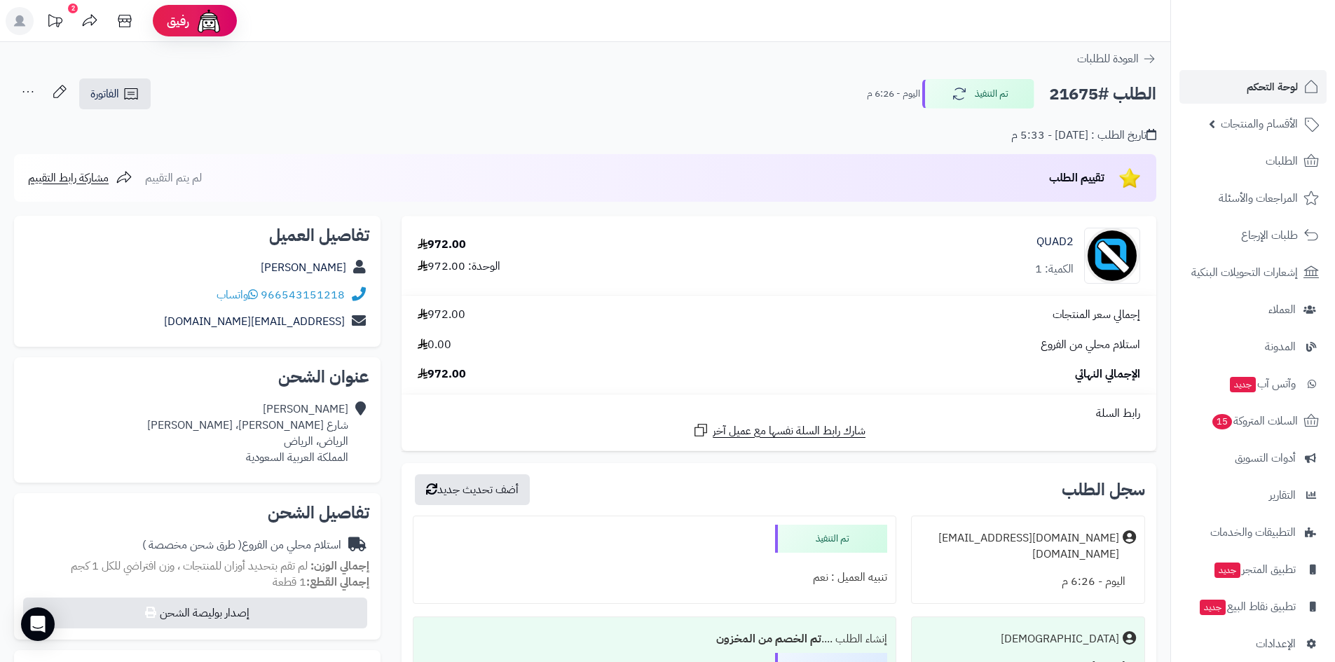
click at [1234, 78] on link "لوحة التحكم" at bounding box center [1252, 87] width 147 height 34
